Goal: Find specific page/section: Locate a particular part of the current website

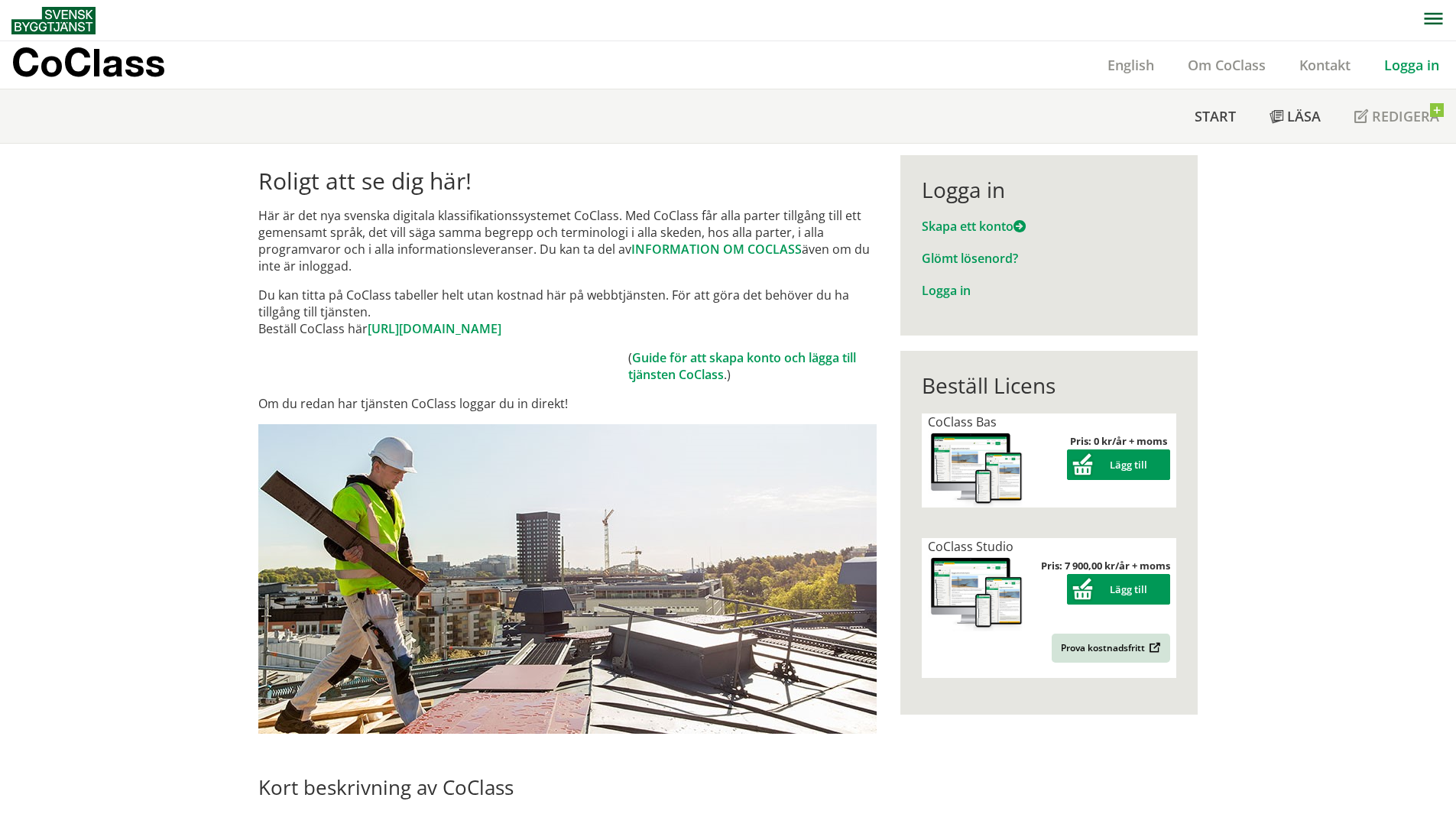
click at [1420, 61] on link "Logga in" at bounding box center [1412, 64] width 89 height 18
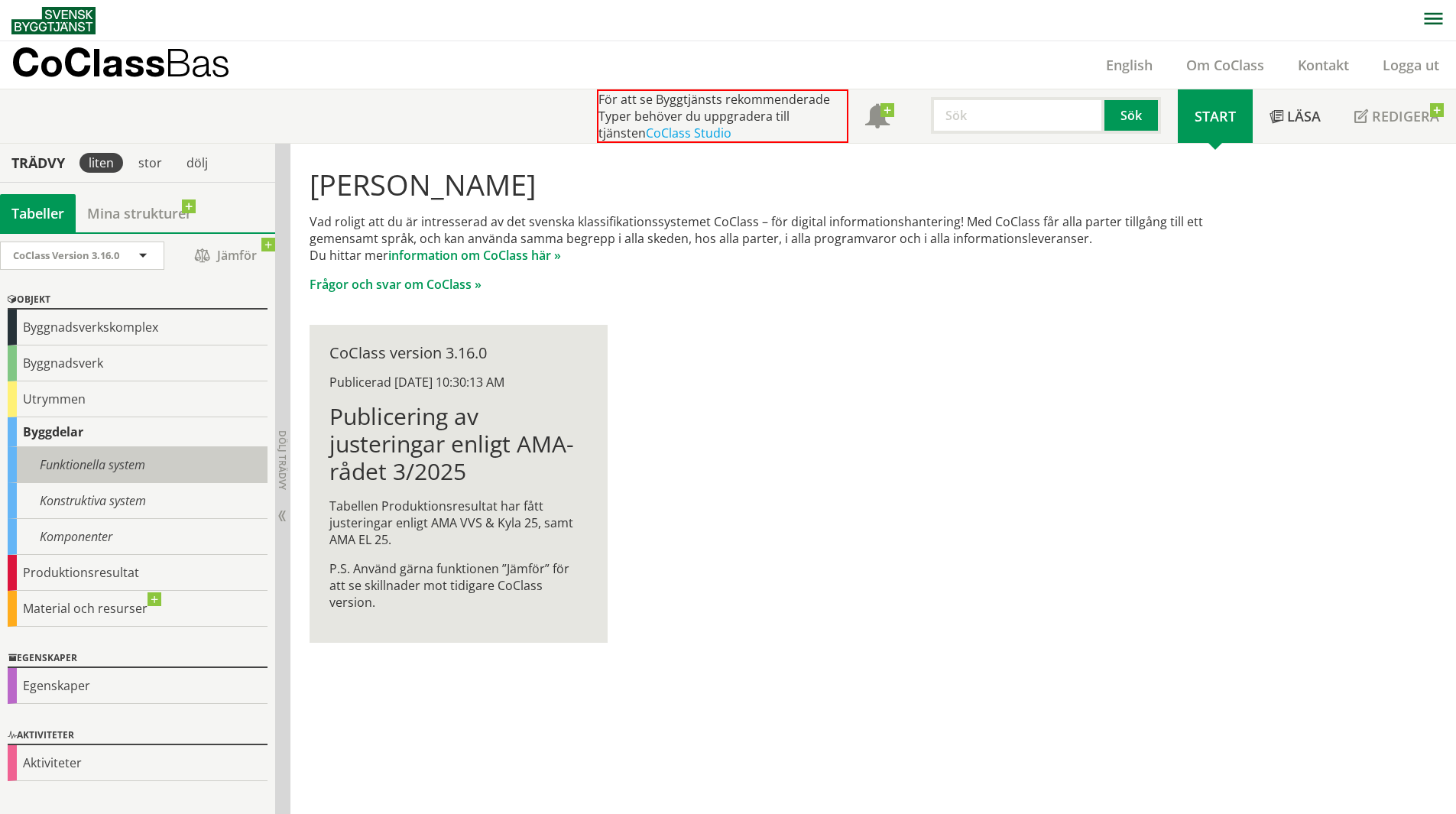
click at [91, 461] on div "Funktionella system" at bounding box center [137, 466] width 260 height 36
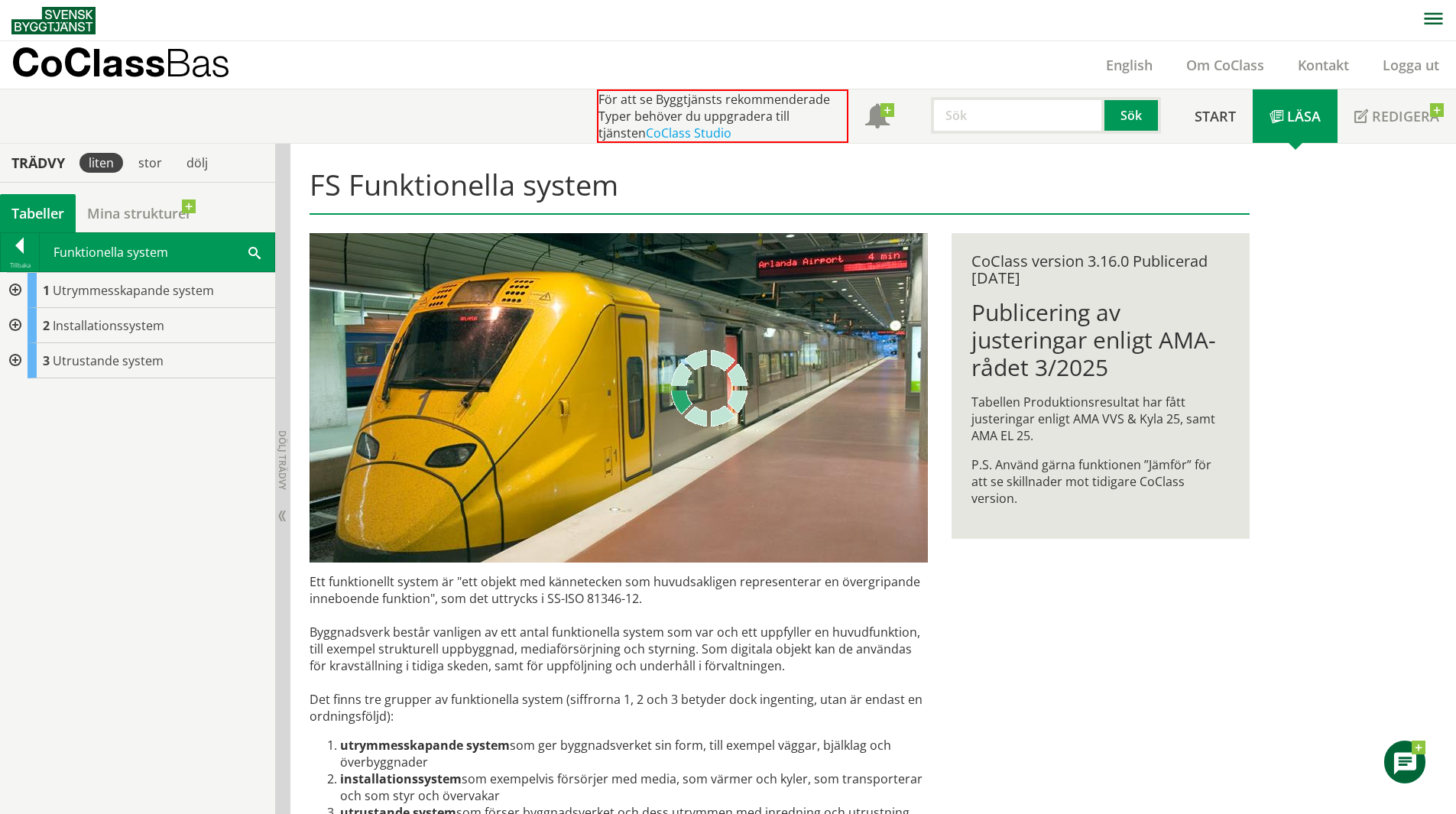
click at [22, 329] on div at bounding box center [13, 325] width 27 height 35
click at [18, 327] on div at bounding box center [13, 325] width 27 height 35
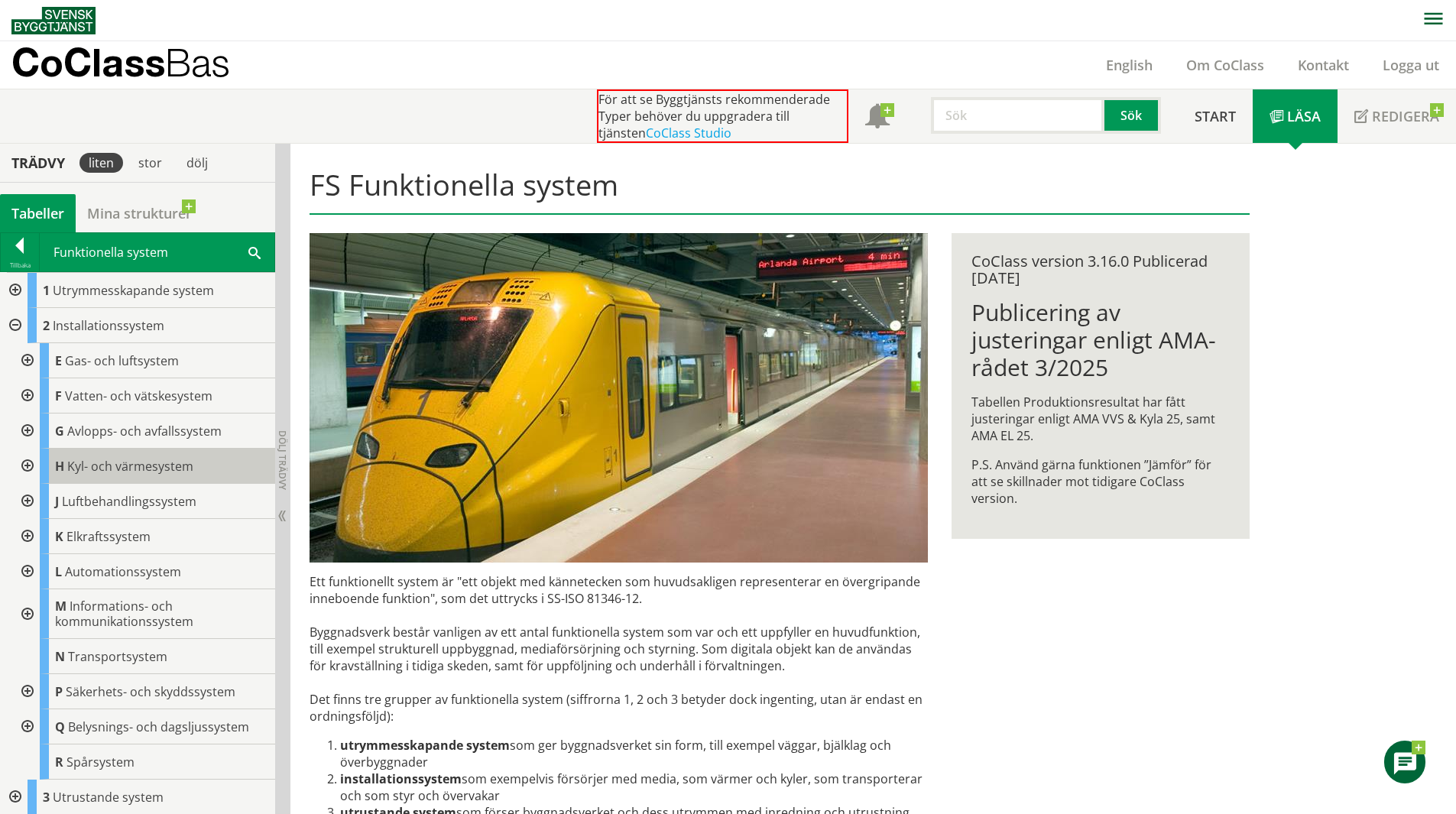
scroll to position [1, 0]
